Goal: Transaction & Acquisition: Purchase product/service

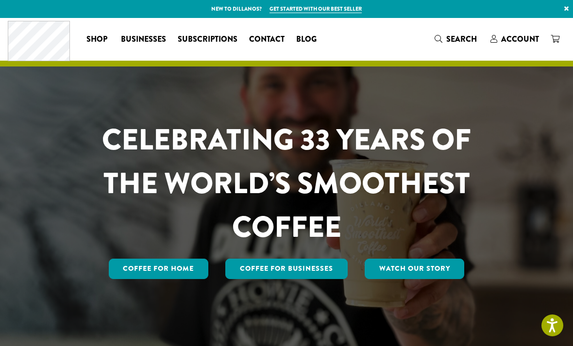
click at [519, 41] on span "Account" at bounding box center [520, 39] width 38 height 11
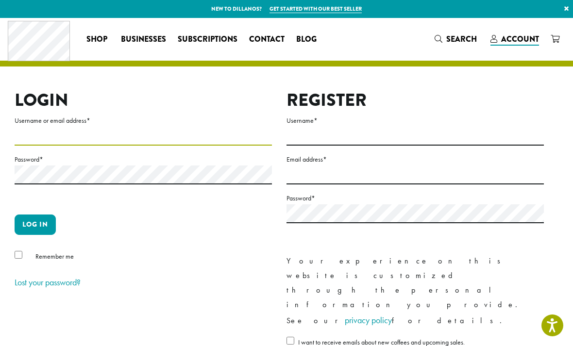
type input "**********"
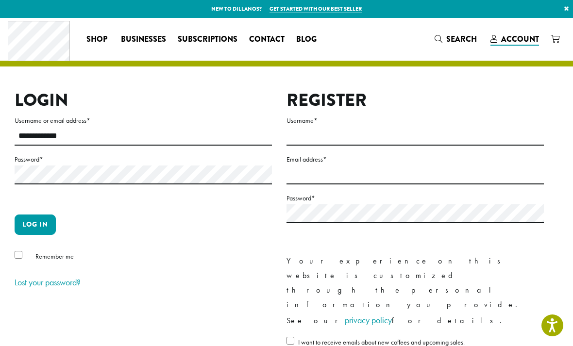
click at [35, 224] on button "Log in" at bounding box center [35, 225] width 41 height 20
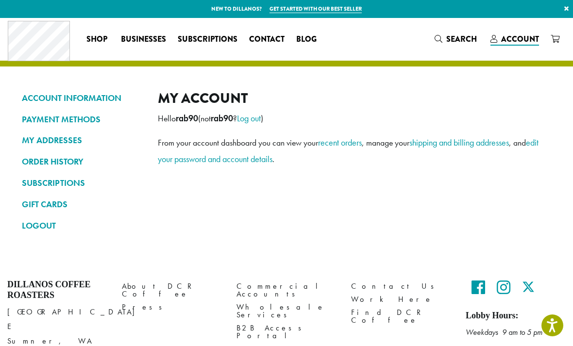
click at [64, 159] on link "ORDER HISTORY" at bounding box center [82, 162] width 121 height 17
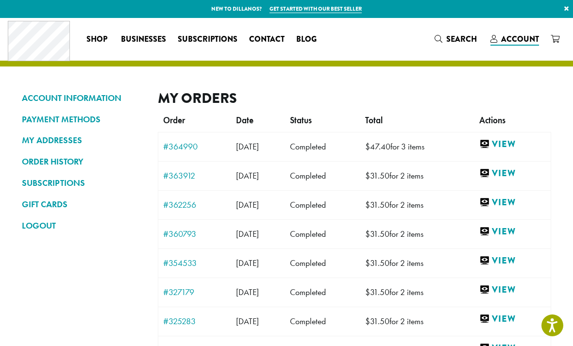
click at [519, 146] on link "View" at bounding box center [512, 144] width 67 height 12
click at [176, 147] on link "#364990" at bounding box center [194, 146] width 63 height 9
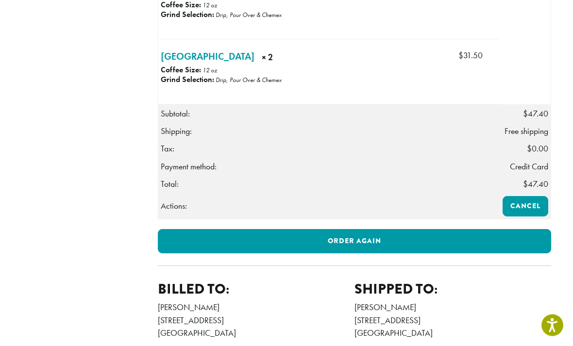
scroll to position [317, 0]
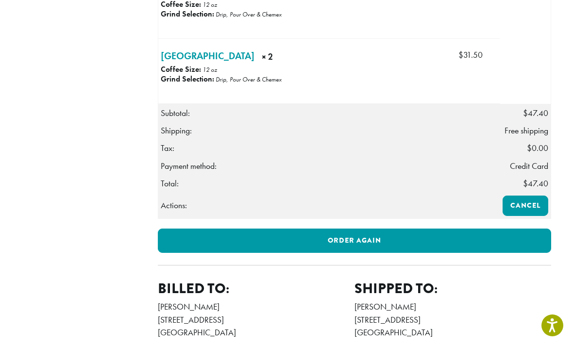
click at [324, 251] on link "Order again" at bounding box center [355, 241] width 394 height 24
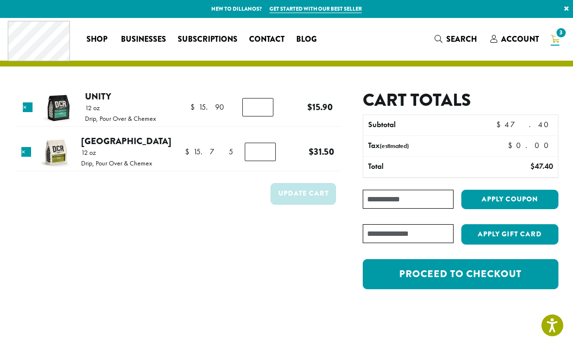
click at [94, 94] on link "Unity" at bounding box center [98, 96] width 26 height 13
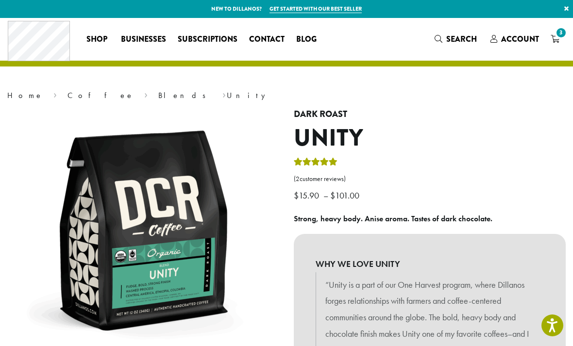
click at [559, 38] on span "3" at bounding box center [561, 32] width 13 height 13
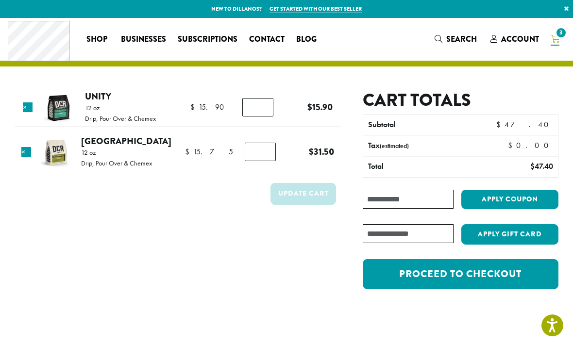
click at [488, 272] on link "Proceed to checkout" at bounding box center [461, 274] width 196 height 30
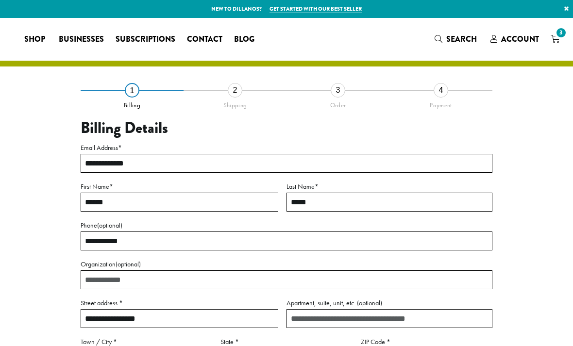
select select "**"
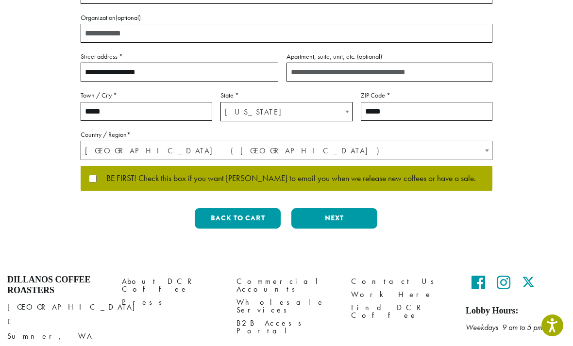
click at [324, 212] on button "Next" at bounding box center [334, 218] width 86 height 20
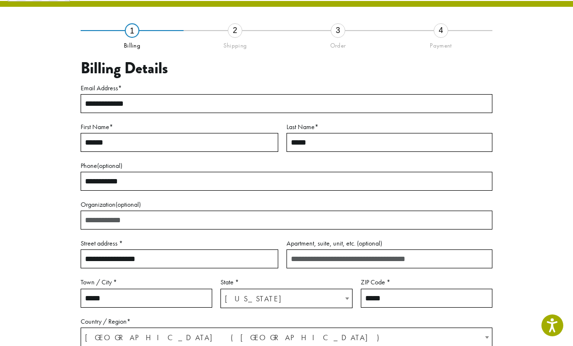
scroll to position [40, 0]
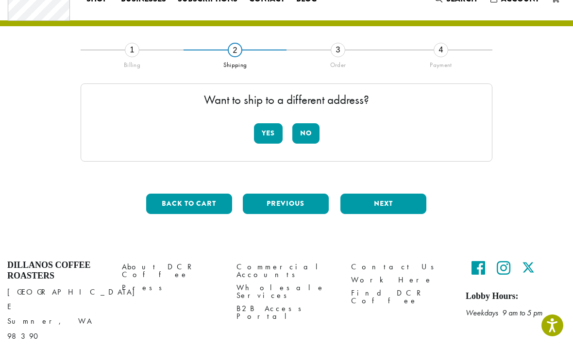
click at [306, 134] on button "No" at bounding box center [305, 133] width 27 height 20
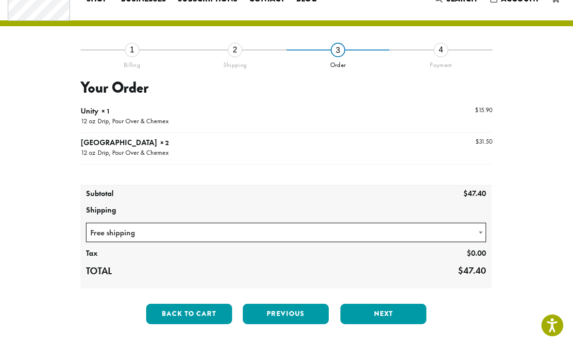
click at [386, 311] on button "Next" at bounding box center [384, 314] width 86 height 20
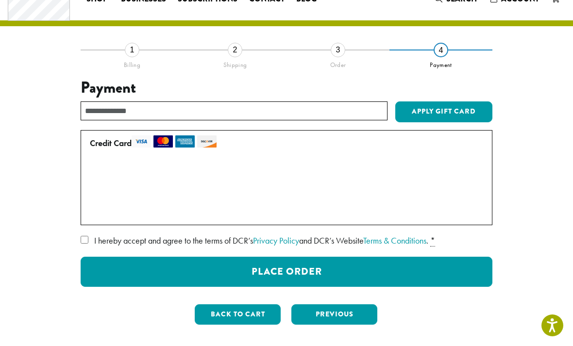
click at [452, 270] on button "Place Order" at bounding box center [287, 272] width 412 height 30
